Goal: Task Accomplishment & Management: Use online tool/utility

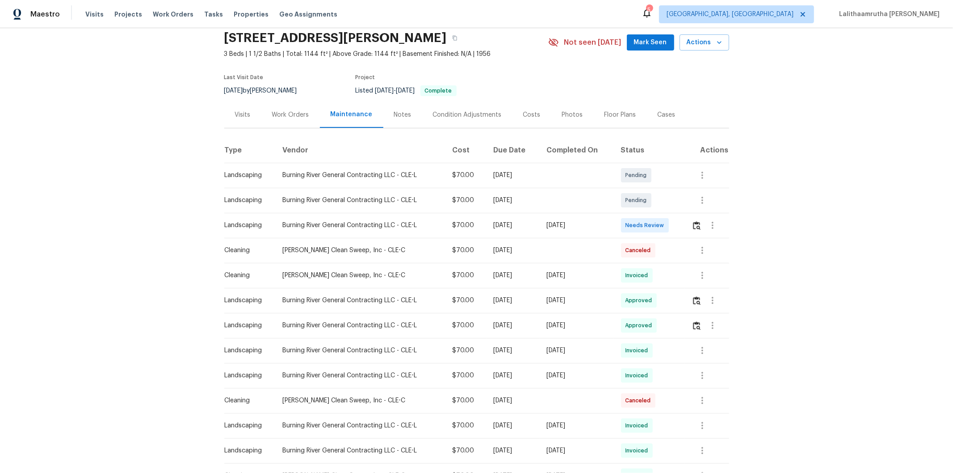
scroll to position [50, 0]
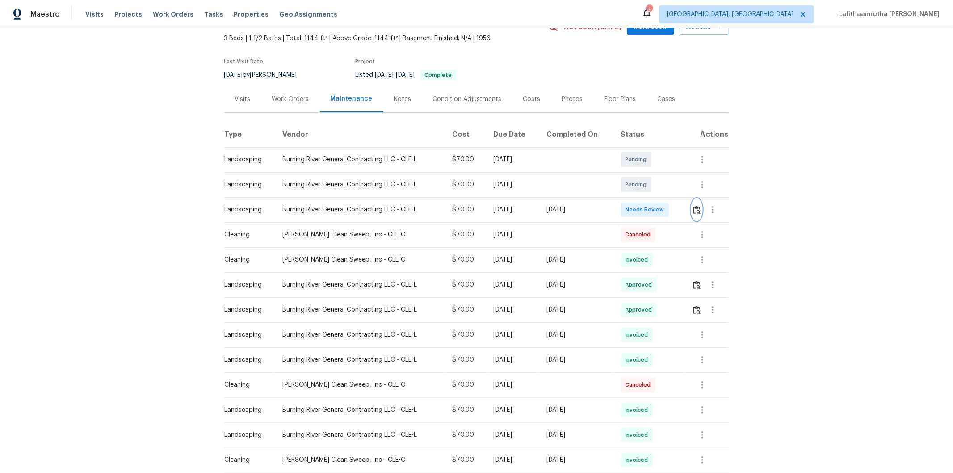
click at [677, 209] on img "button" at bounding box center [697, 210] width 8 height 8
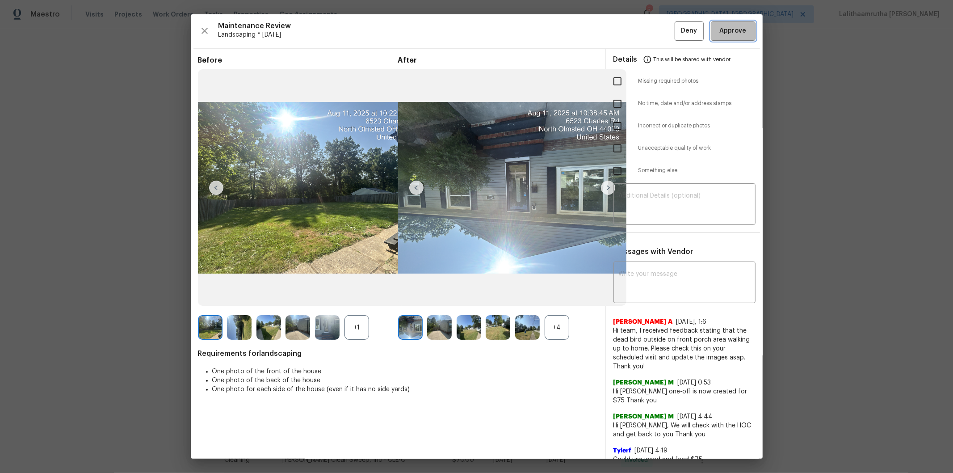
click at [677, 32] on span "Approve" at bounding box center [733, 30] width 27 height 11
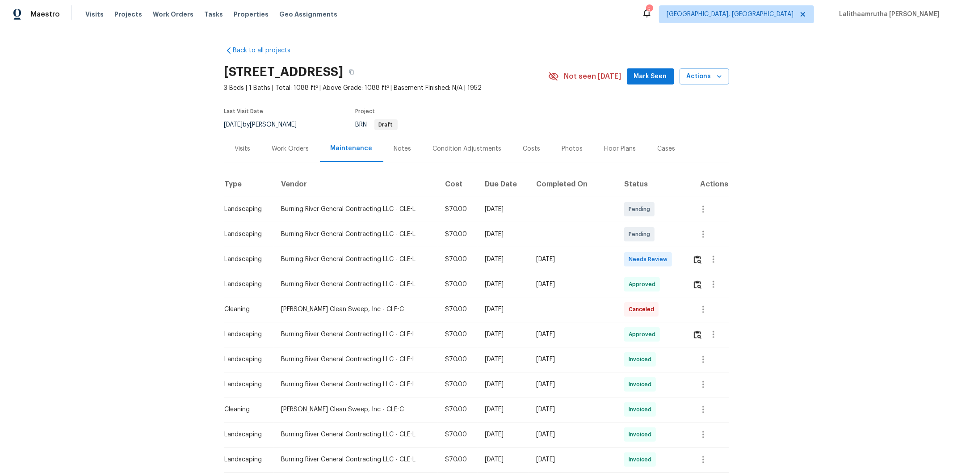
click at [689, 257] on td at bounding box center [707, 259] width 43 height 25
click at [694, 258] on img "button" at bounding box center [698, 259] width 8 height 8
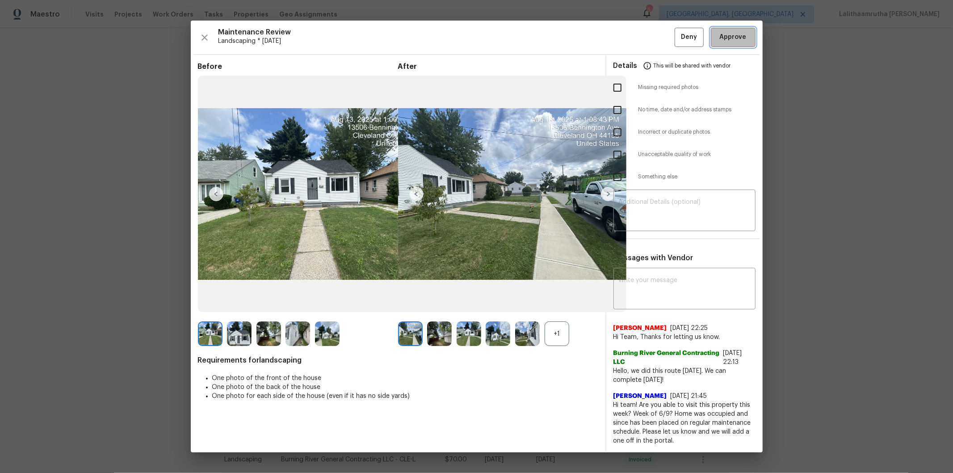
click at [720, 43] on button "Approve" at bounding box center [733, 37] width 45 height 19
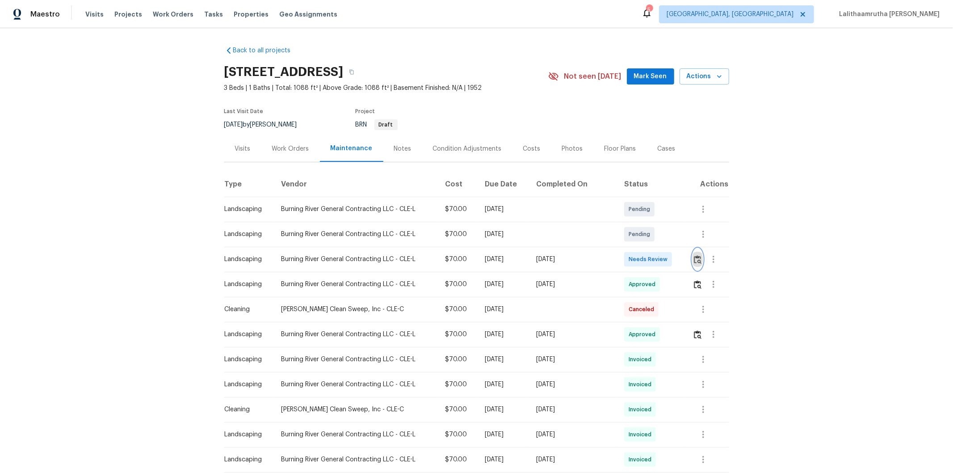
click at [677, 261] on img "button" at bounding box center [698, 259] width 8 height 8
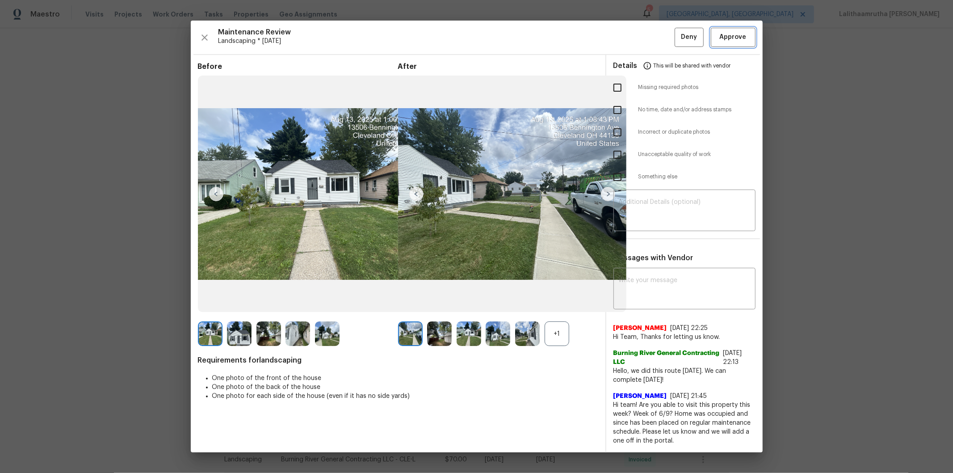
click at [677, 38] on span "Approve" at bounding box center [733, 37] width 27 height 11
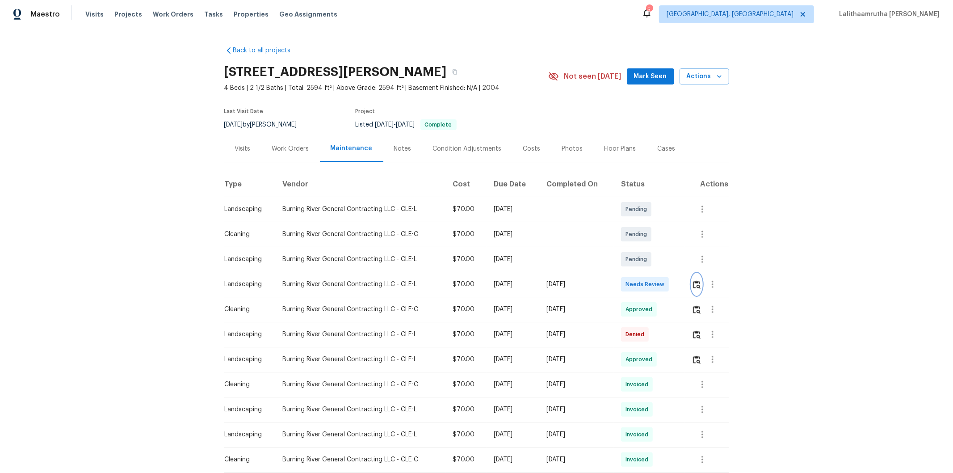
click at [660, 287] on img "button" at bounding box center [697, 284] width 8 height 8
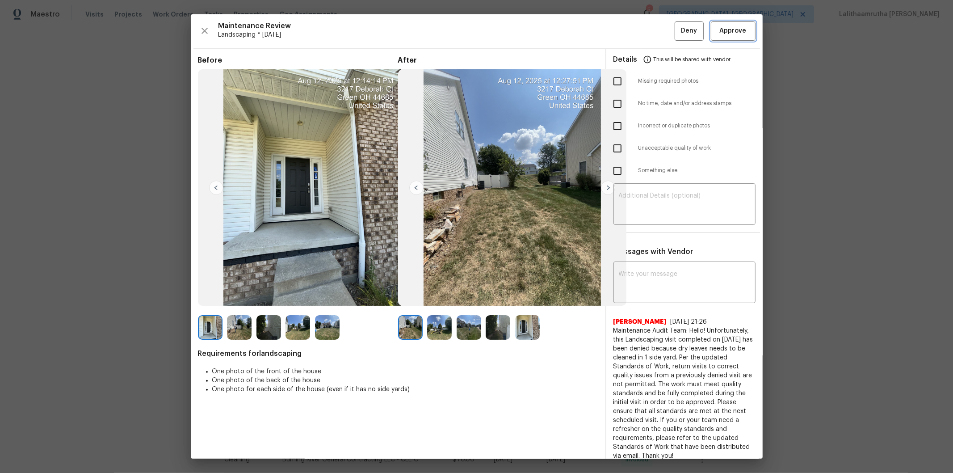
click at [660, 27] on span "Approve" at bounding box center [733, 30] width 27 height 11
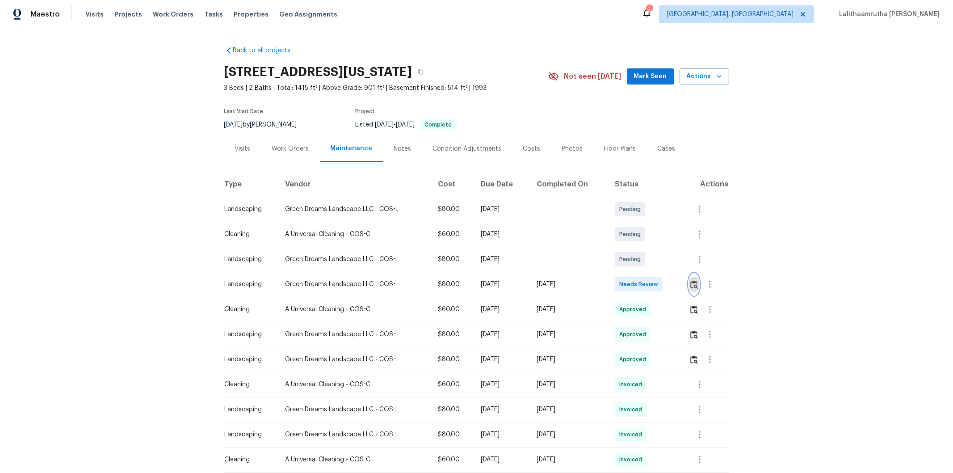
click at [660, 289] on button "button" at bounding box center [694, 284] width 10 height 21
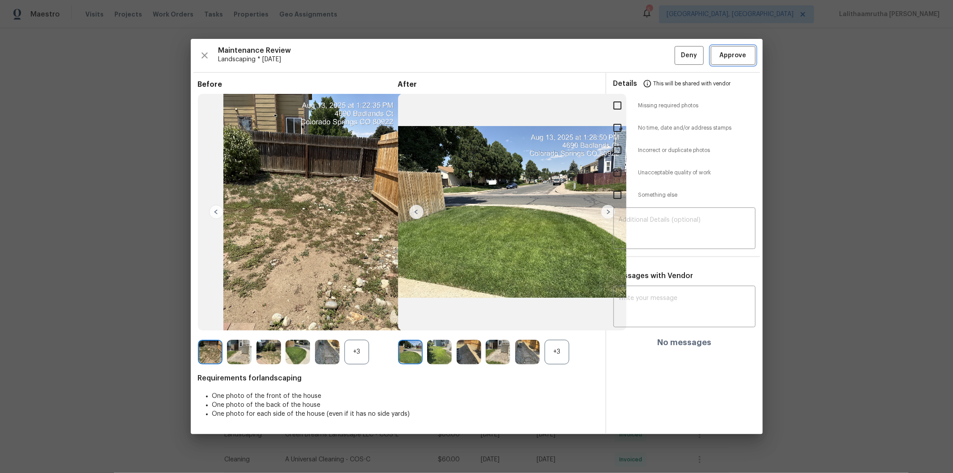
click at [660, 55] on span "Approve" at bounding box center [733, 55] width 27 height 11
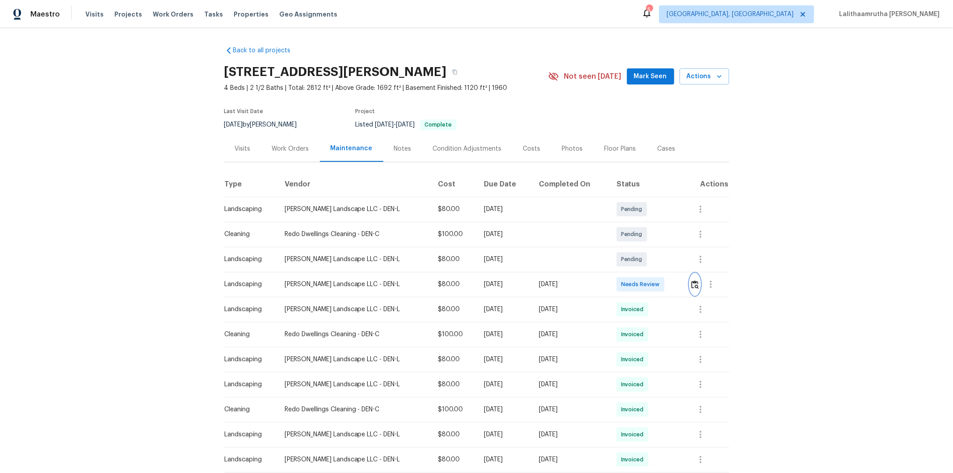
click at [660, 284] on img "button" at bounding box center [695, 284] width 8 height 8
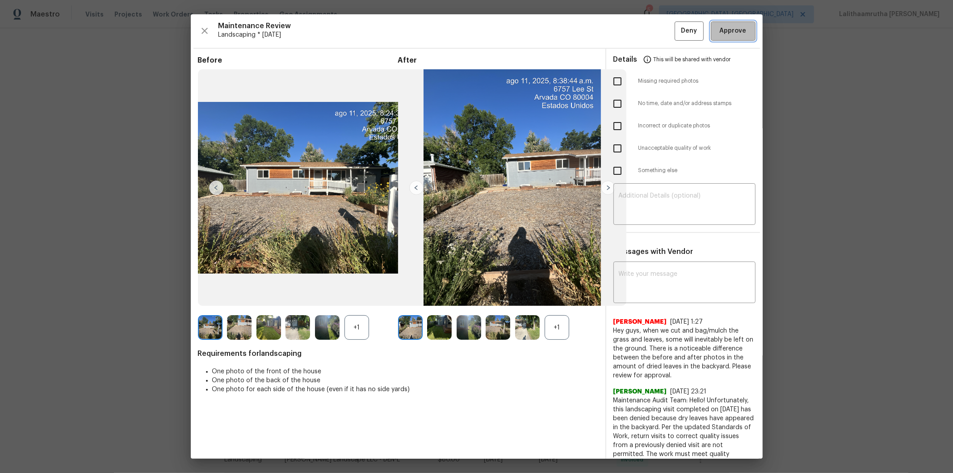
click at [660, 31] on span "Approve" at bounding box center [733, 30] width 27 height 11
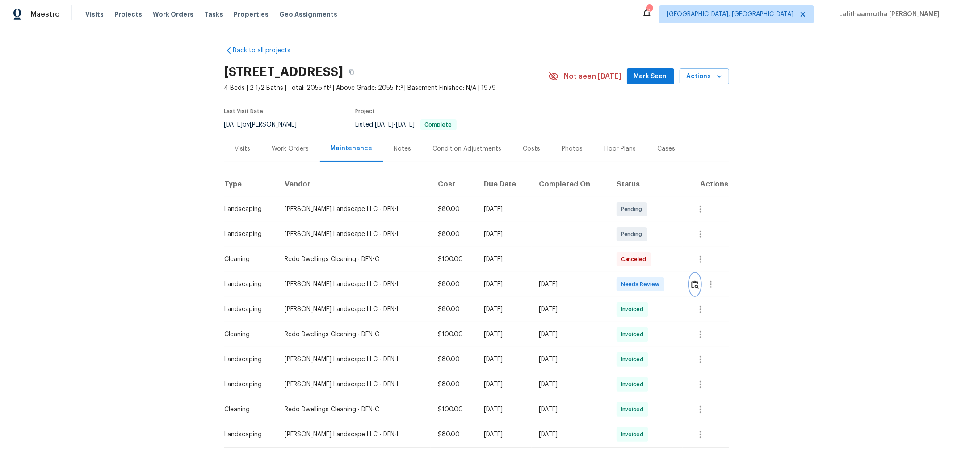
click at [677, 282] on img "button" at bounding box center [695, 284] width 8 height 8
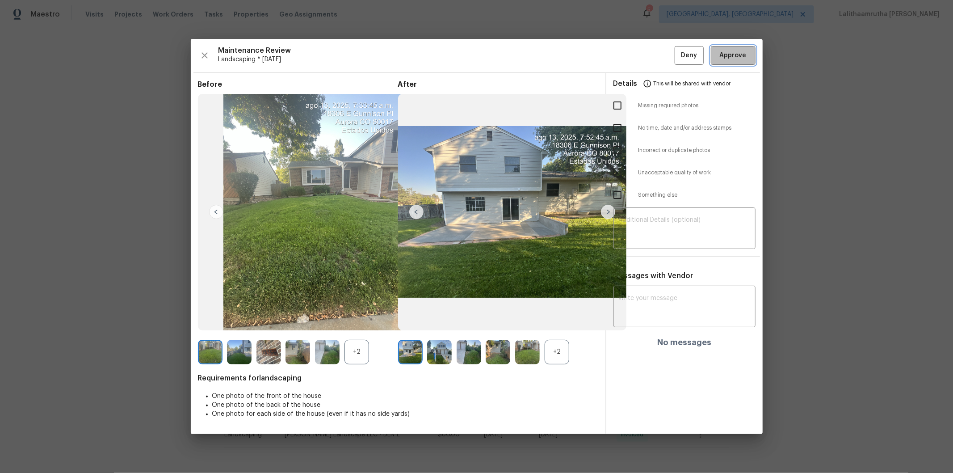
click at [677, 50] on span "Approve" at bounding box center [733, 55] width 27 height 11
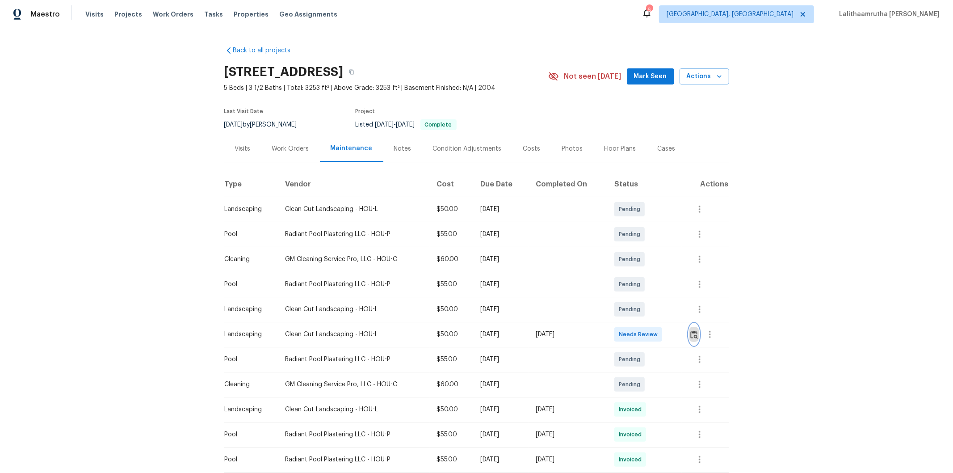
click at [677, 318] on img "button" at bounding box center [694, 334] width 8 height 8
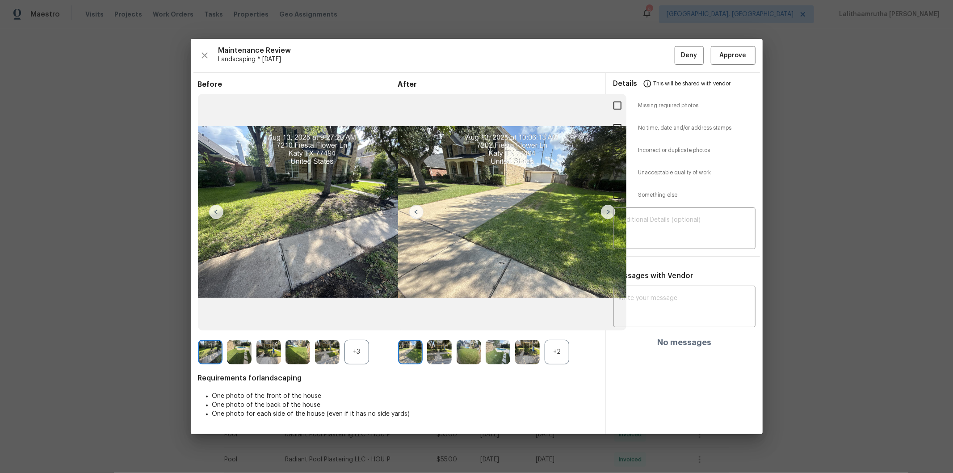
drag, startPoint x: 738, startPoint y: 43, endPoint x: 728, endPoint y: 47, distance: 11.5
click at [677, 43] on div "Maintenance Review Landscaping * [DATE] Deny Approve Before +3 After +2 Require…" at bounding box center [477, 237] width 572 height 396
click at [677, 55] on span "Approve" at bounding box center [733, 55] width 27 height 11
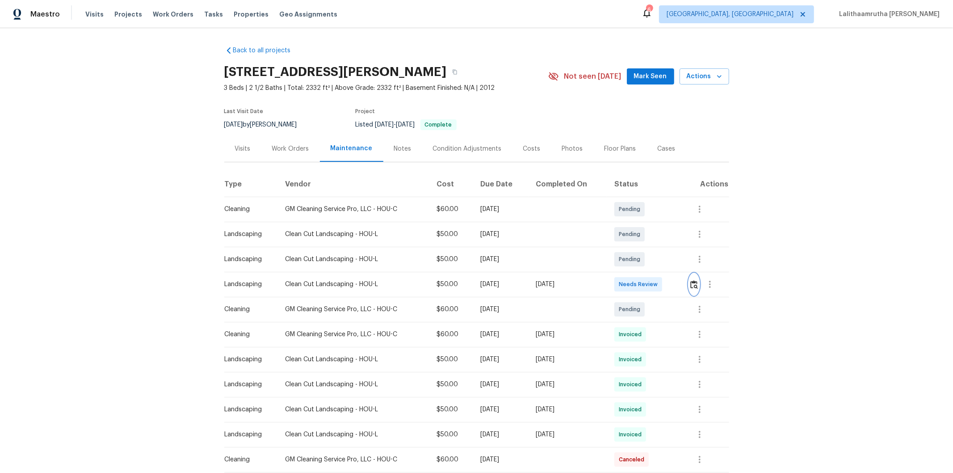
click at [677, 280] on img "button" at bounding box center [694, 284] width 8 height 8
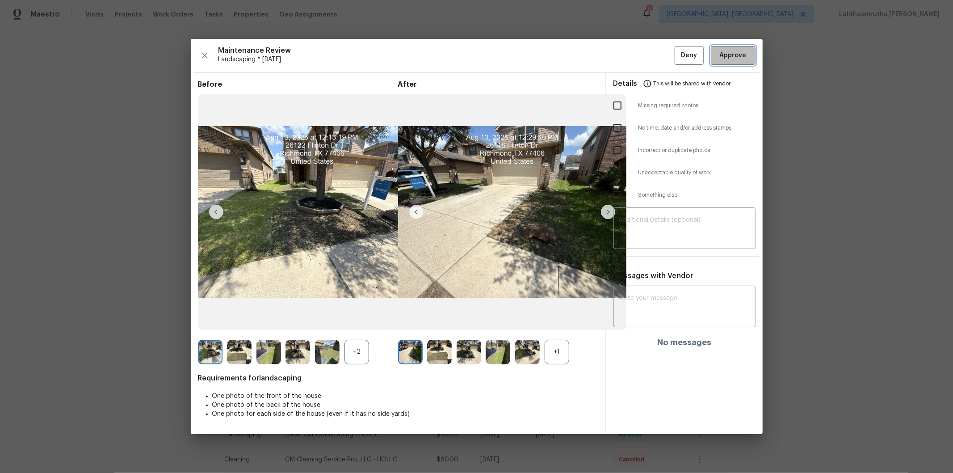
click at [677, 56] on span "Approve" at bounding box center [733, 55] width 27 height 11
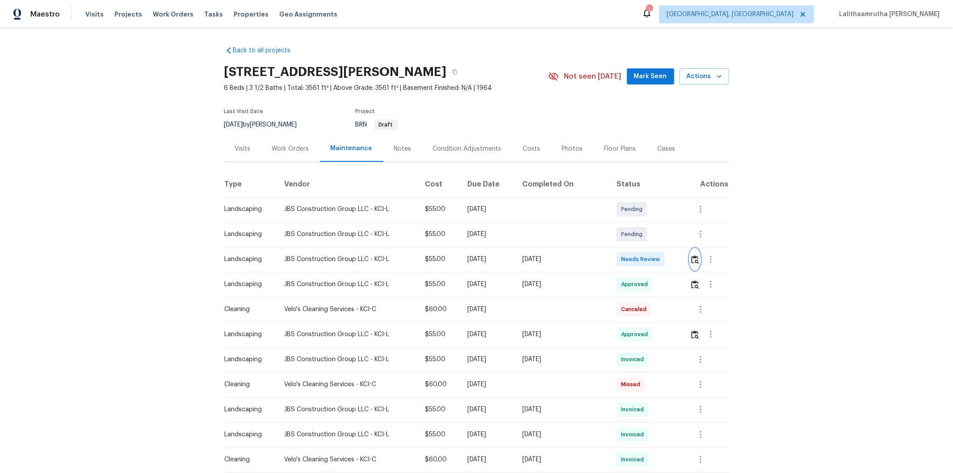
click at [677, 258] on img "button" at bounding box center [695, 259] width 8 height 8
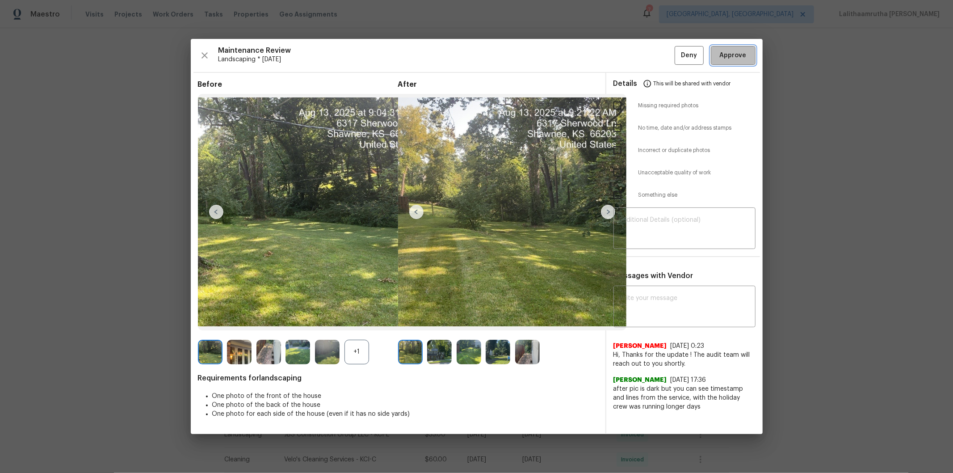
click at [677, 55] on span "Approve" at bounding box center [733, 55] width 27 height 11
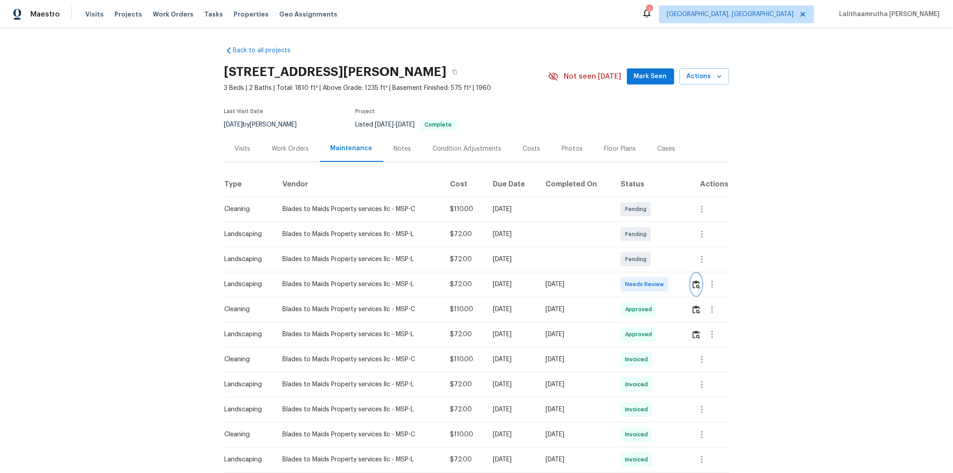
click at [677, 282] on button "button" at bounding box center [696, 284] width 10 height 21
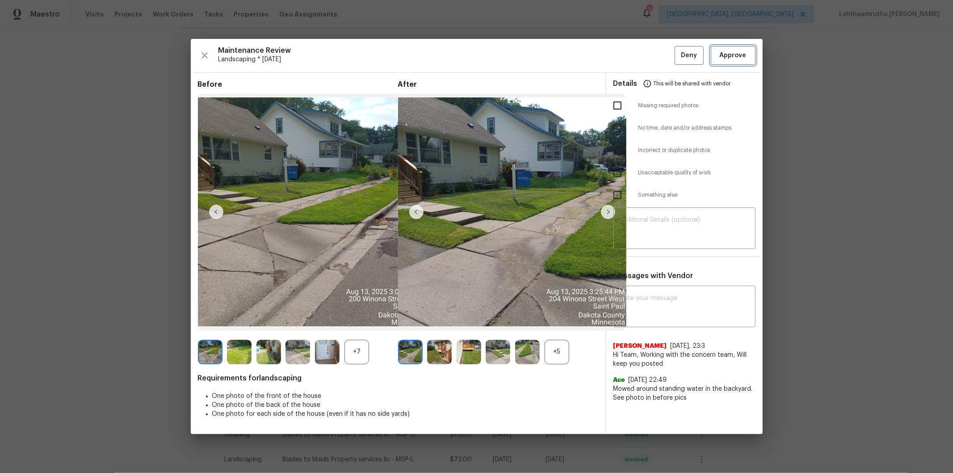
click at [677, 61] on button "Approve" at bounding box center [733, 55] width 45 height 19
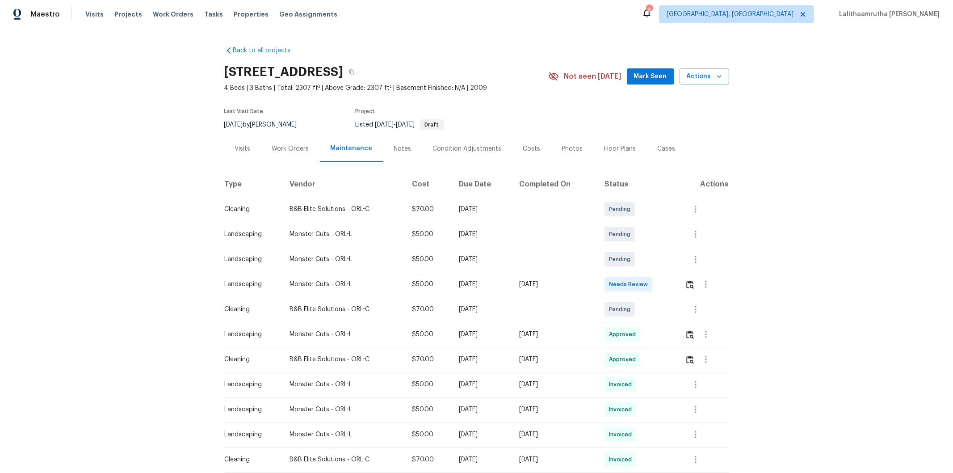
click at [677, 280] on td at bounding box center [703, 284] width 51 height 25
click at [677, 282] on button "button" at bounding box center [690, 284] width 10 height 21
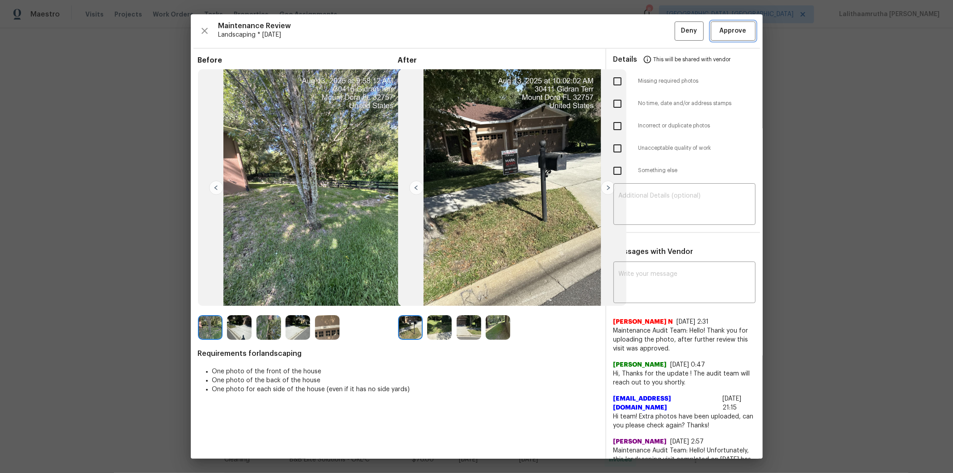
click at [677, 25] on span "Approve" at bounding box center [733, 30] width 27 height 11
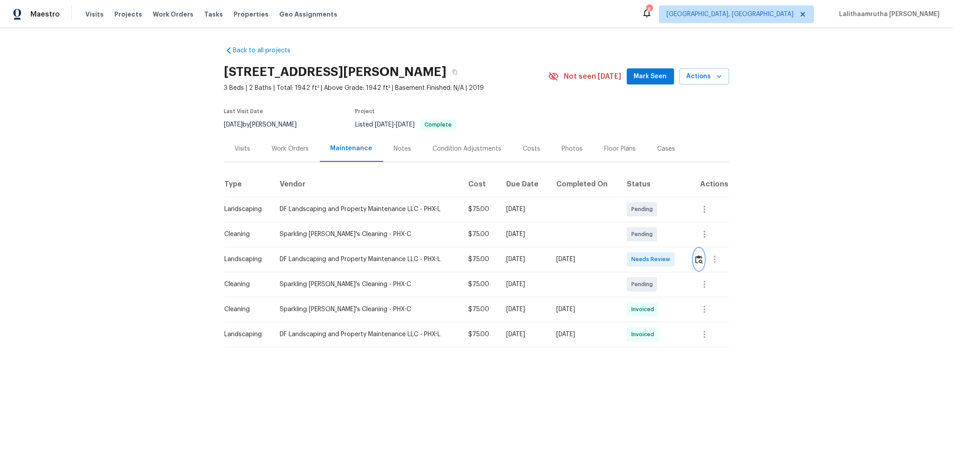
click at [677, 261] on img "button" at bounding box center [699, 259] width 8 height 8
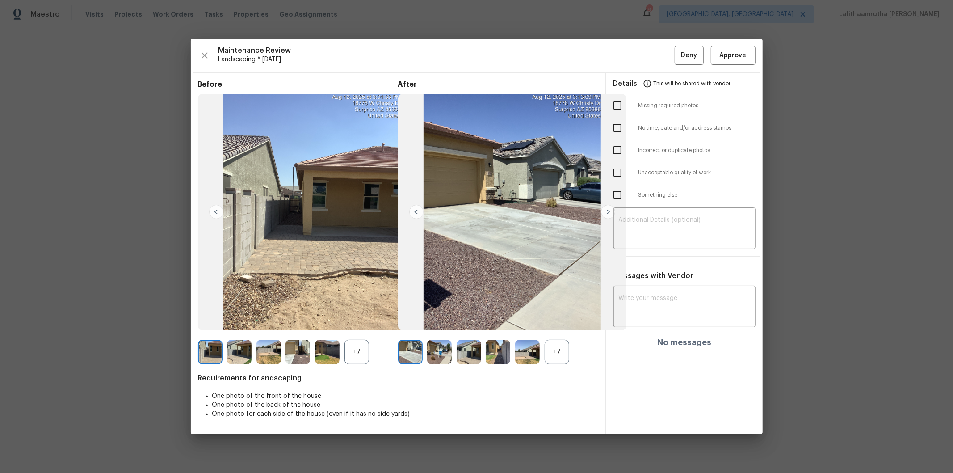
click at [677, 45] on div "Maintenance Review Landscaping * [DATE] Deny Approve Before +7 After +7 Require…" at bounding box center [477, 237] width 572 height 396
click at [677, 47] on button "Approve" at bounding box center [733, 55] width 45 height 19
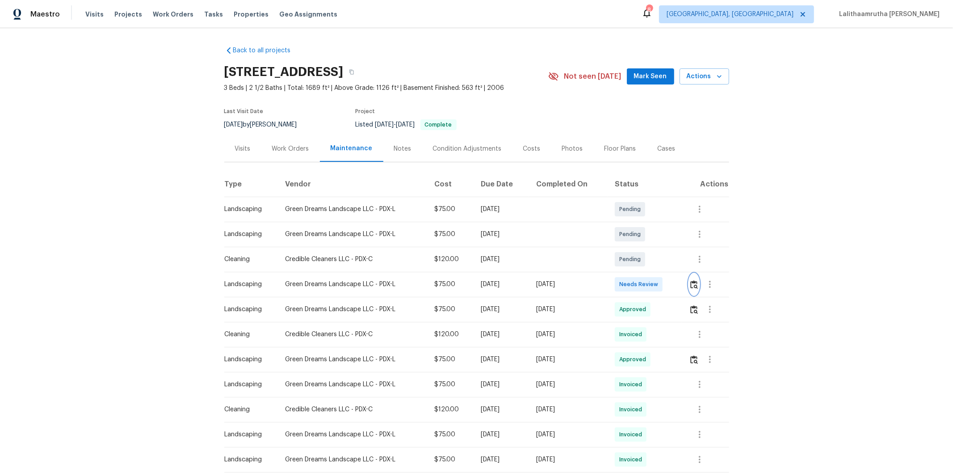
click at [677, 283] on img "button" at bounding box center [694, 284] width 8 height 8
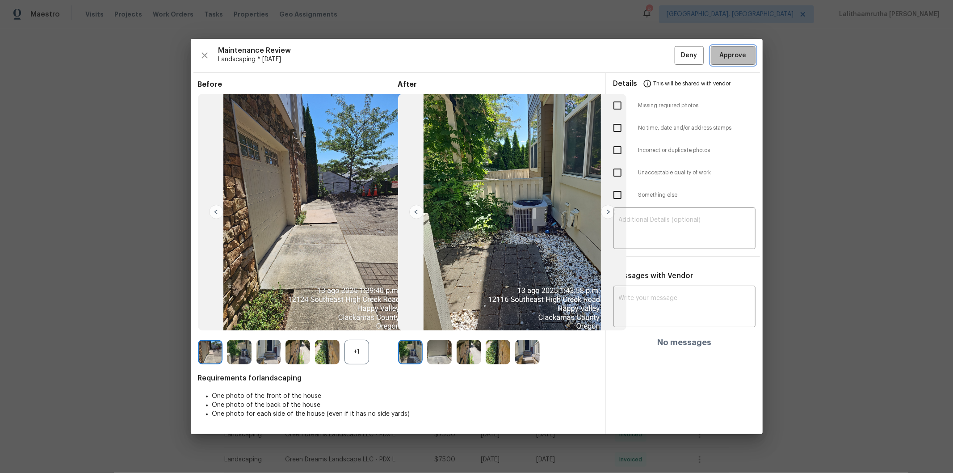
click at [677, 52] on span "Approve" at bounding box center [733, 55] width 27 height 11
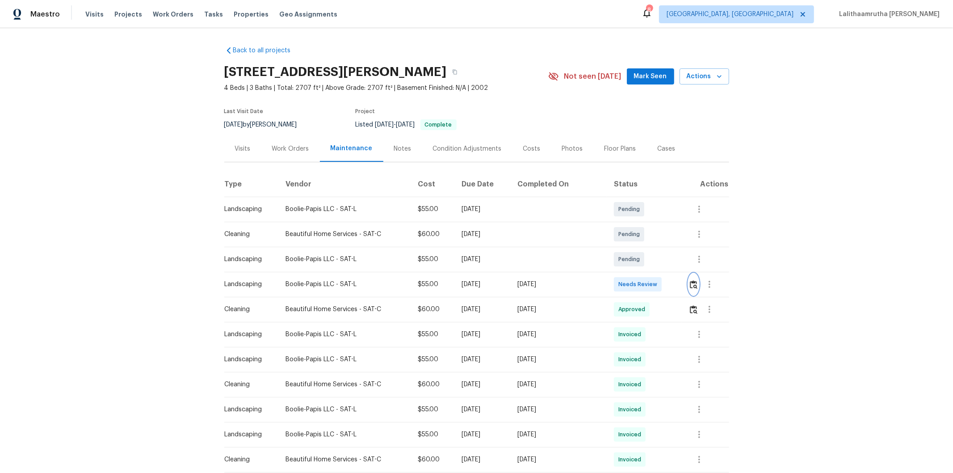
click at [677, 280] on img "button" at bounding box center [694, 284] width 8 height 8
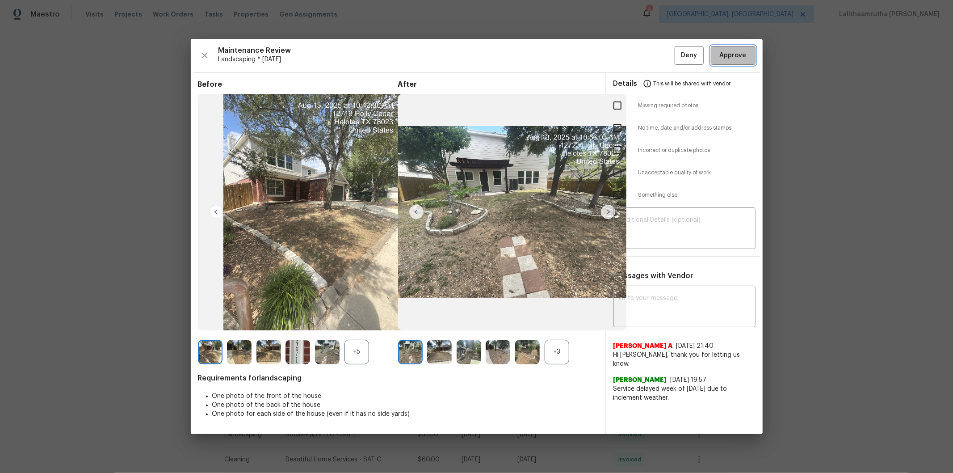
click at [677, 56] on span "Approve" at bounding box center [733, 55] width 27 height 11
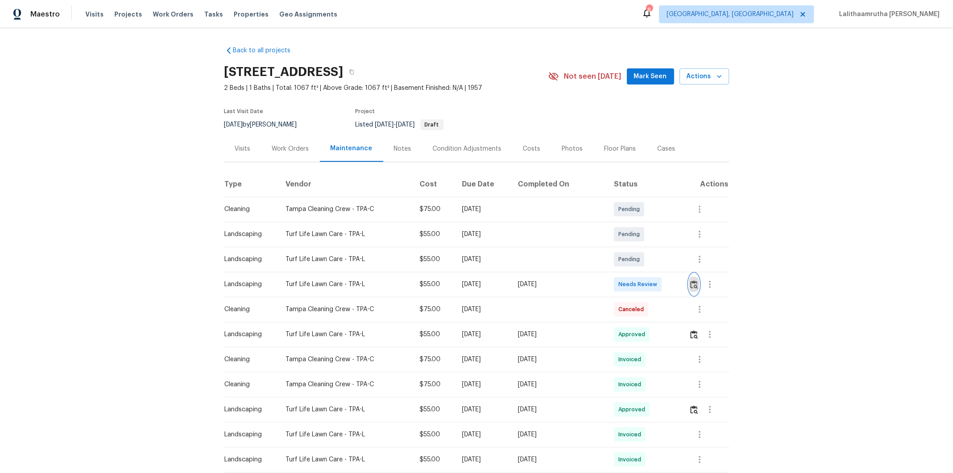
click at [677, 282] on img "button" at bounding box center [694, 284] width 8 height 8
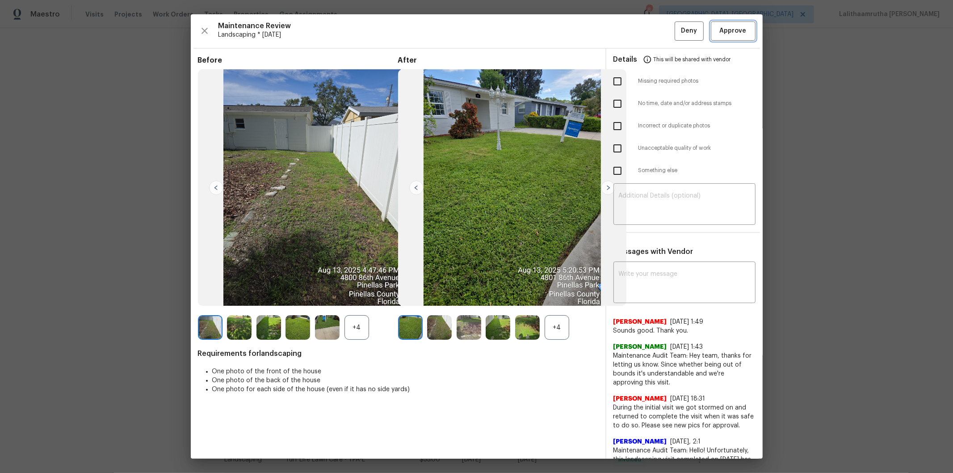
click at [677, 36] on span "Approve" at bounding box center [733, 30] width 27 height 11
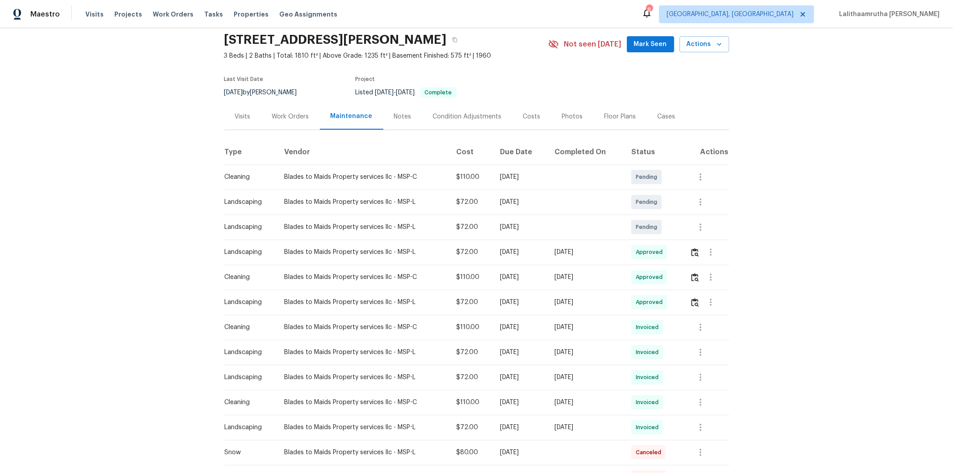
scroll to position [50, 0]
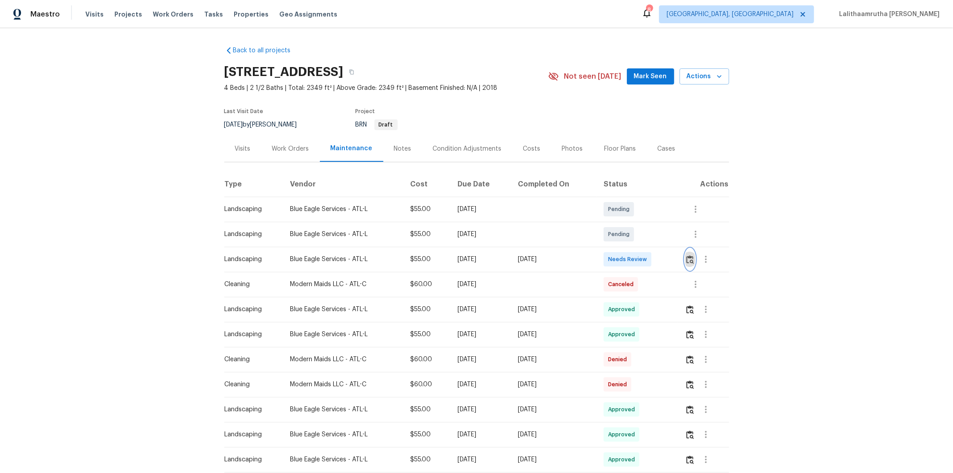
click at [677, 261] on img "button" at bounding box center [690, 259] width 8 height 8
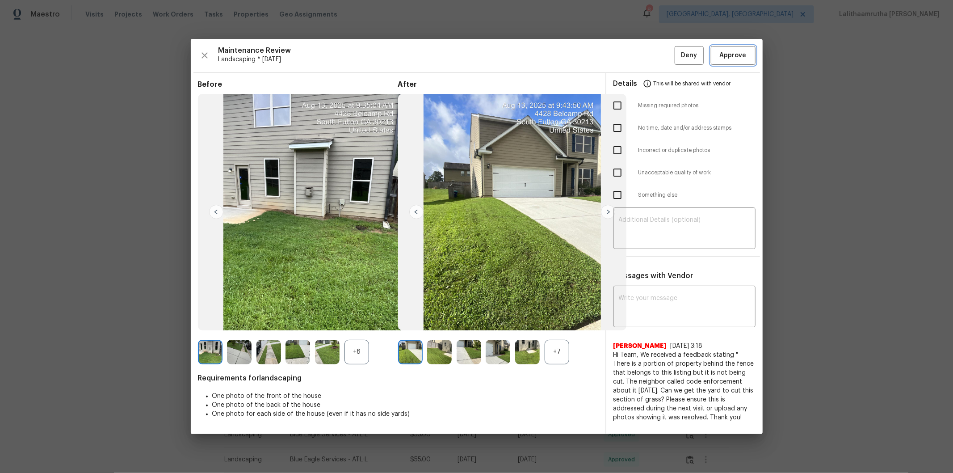
click at [677, 55] on span "Approve" at bounding box center [733, 55] width 27 height 11
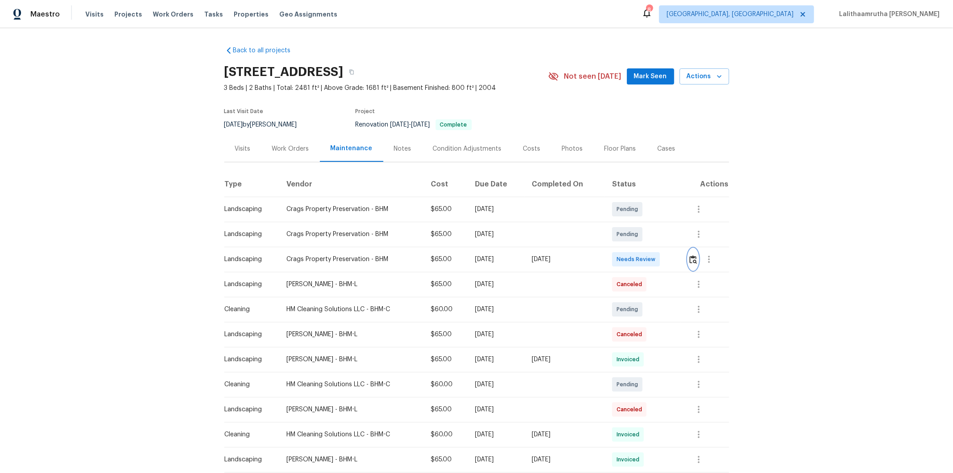
click at [677, 256] on img "button" at bounding box center [694, 259] width 8 height 8
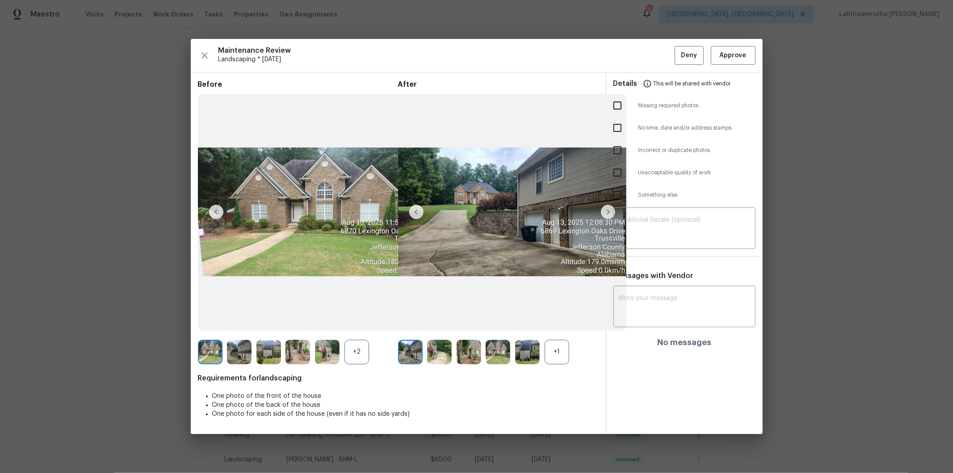
click at [677, 73] on div "Details This will be shared with vendor" at bounding box center [685, 83] width 142 height 21
click at [677, 54] on span "Approve" at bounding box center [733, 55] width 27 height 11
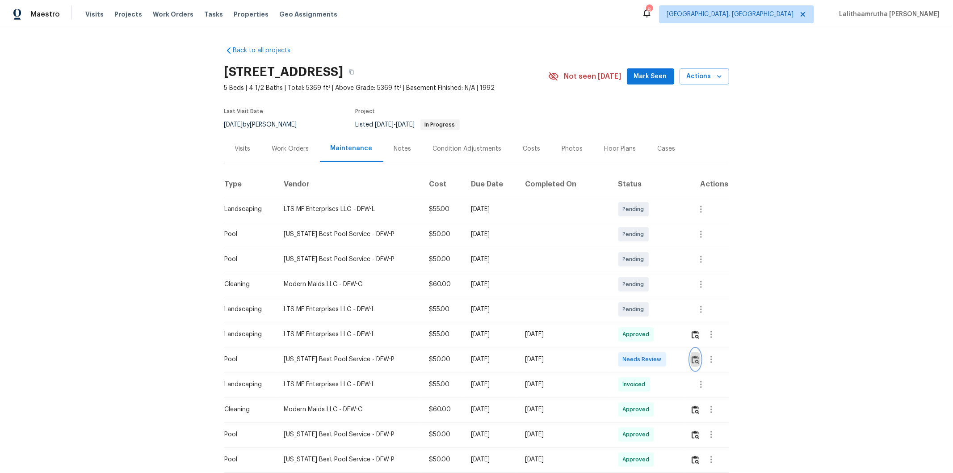
click at [677, 318] on img "button" at bounding box center [696, 359] width 8 height 8
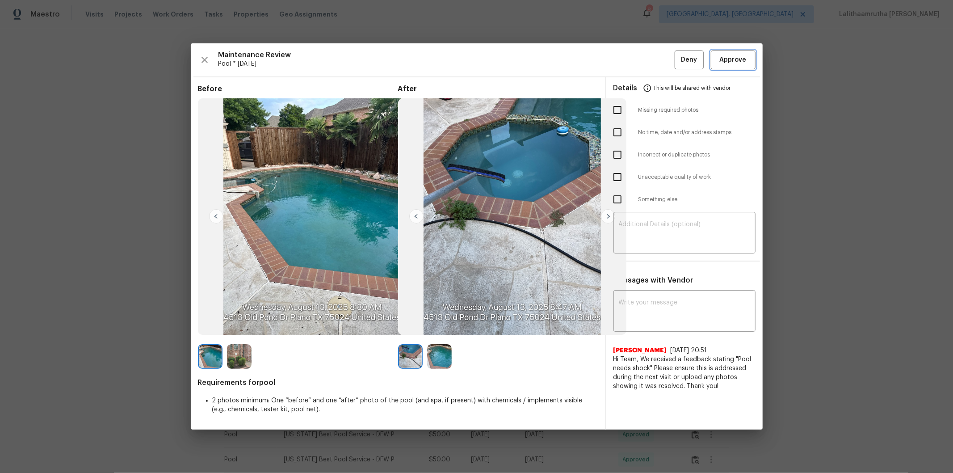
click at [677, 67] on button "Approve" at bounding box center [733, 59] width 45 height 19
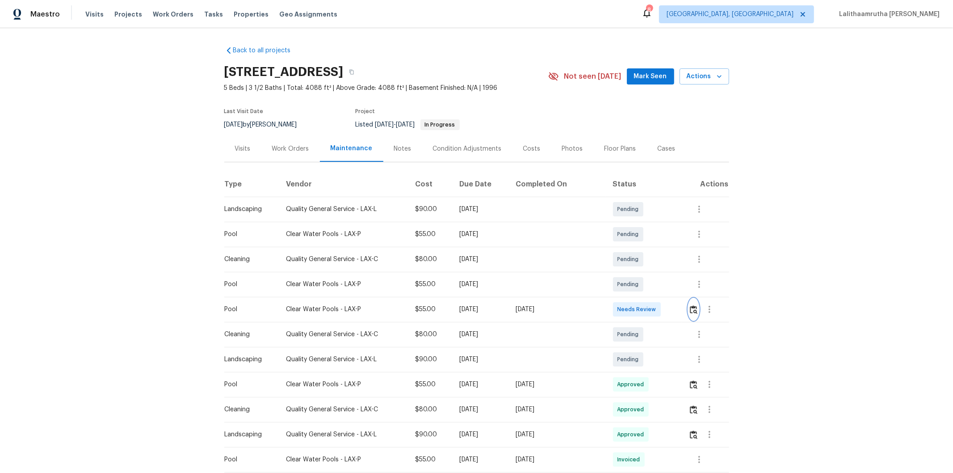
click at [677, 306] on img "button" at bounding box center [694, 309] width 8 height 8
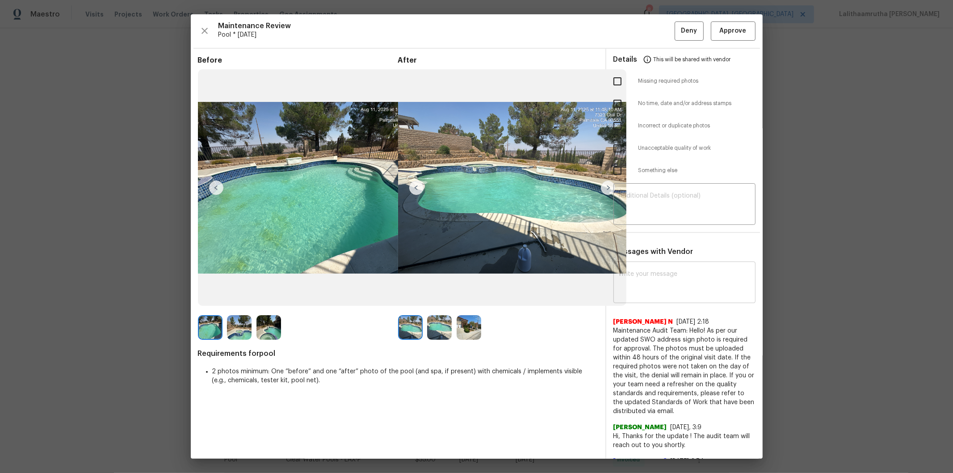
click at [619, 274] on textarea at bounding box center [684, 283] width 131 height 25
paste textarea "Maintenance Audit Team: Hello! After further review the visit has been approved…"
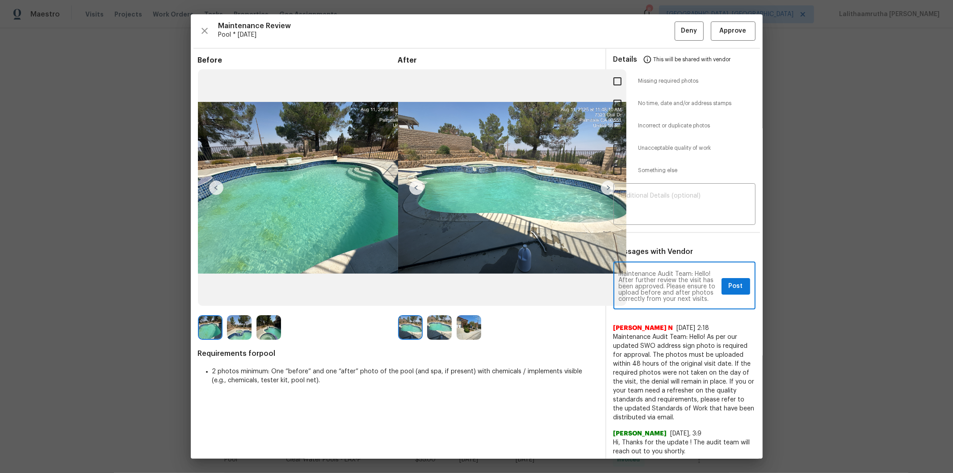
scroll to position [12, 0]
type textarea "Maintenance Audit Team: Hello! After further review the visit has been approved…"
click at [677, 282] on span "Post" at bounding box center [736, 286] width 14 height 11
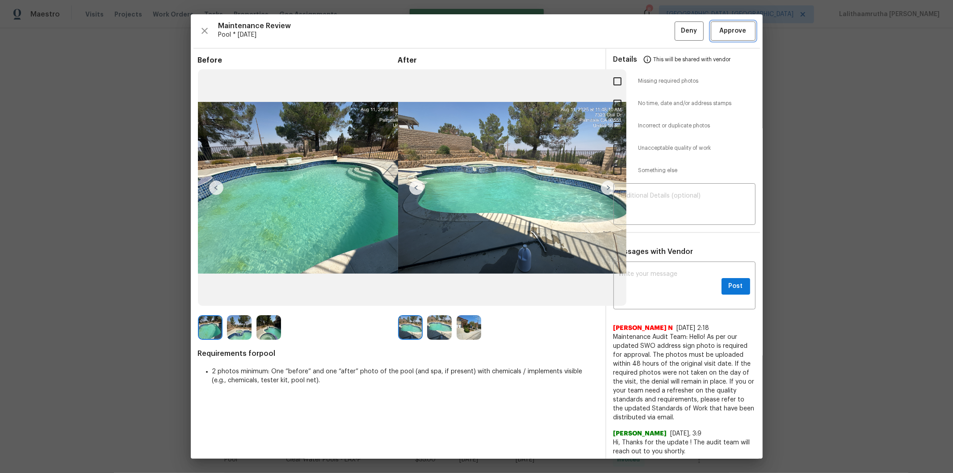
scroll to position [0, 0]
click at [677, 26] on span "Approve" at bounding box center [733, 30] width 27 height 11
